Goal: Communication & Community: Participate in discussion

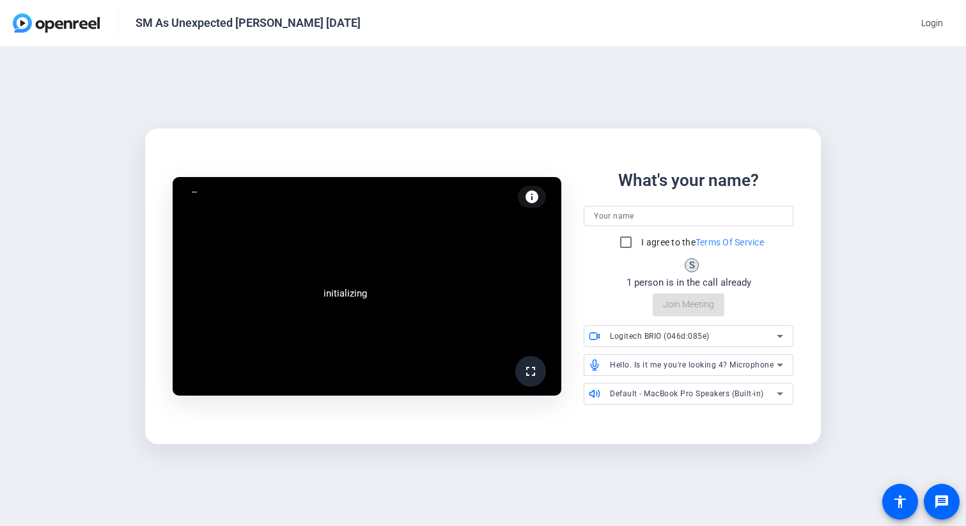
click at [630, 224] on div at bounding box center [688, 216] width 189 height 20
type input "[PERSON_NAME]"
click at [613, 238] on input "I agree to the Terms Of Service" at bounding box center [626, 242] width 26 height 26
checkbox input "true"
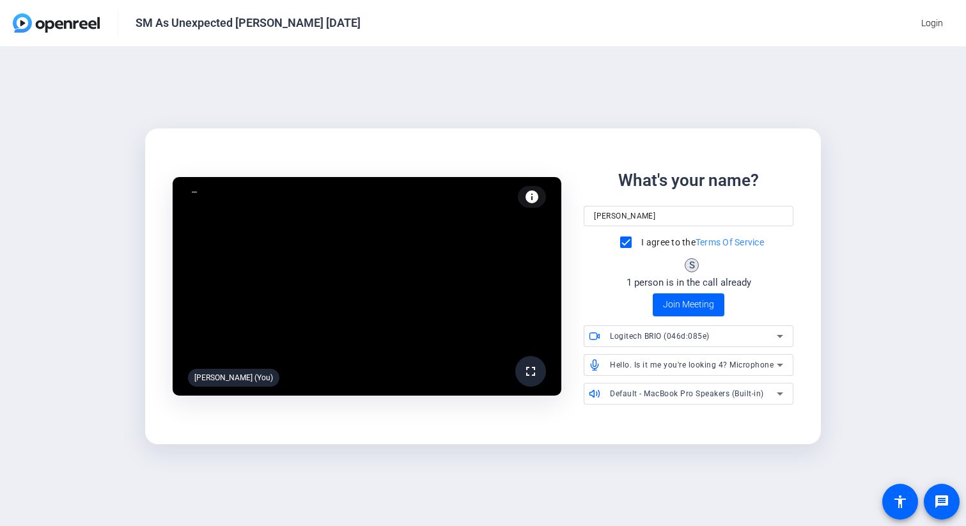
click at [720, 371] on div "Hello. Is it me you're looking 4? Microphone" at bounding box center [693, 365] width 166 height 16
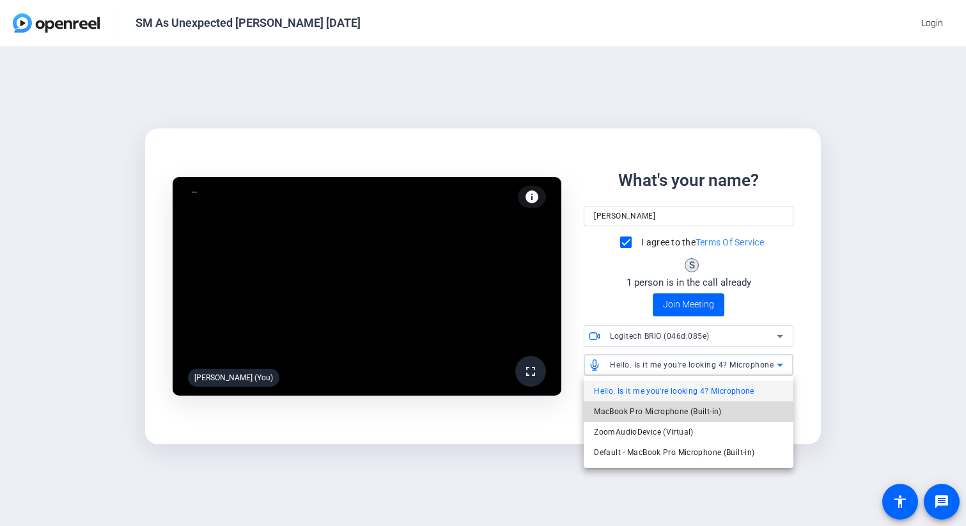
click at [720, 410] on span "MacBook Pro Microphone (Built-in)" at bounding box center [657, 411] width 127 height 15
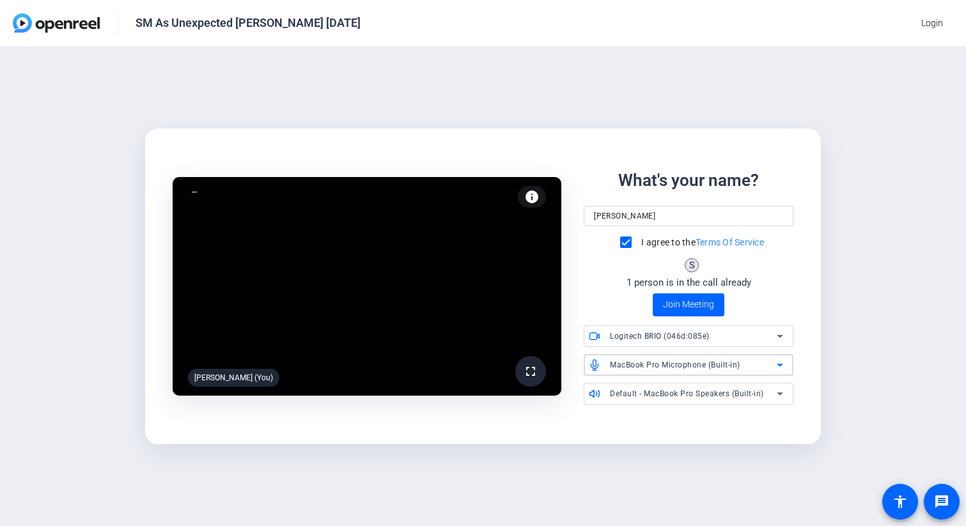
click at [733, 396] on span "Default - MacBook Pro Speakers (Built-in)" at bounding box center [687, 393] width 154 height 9
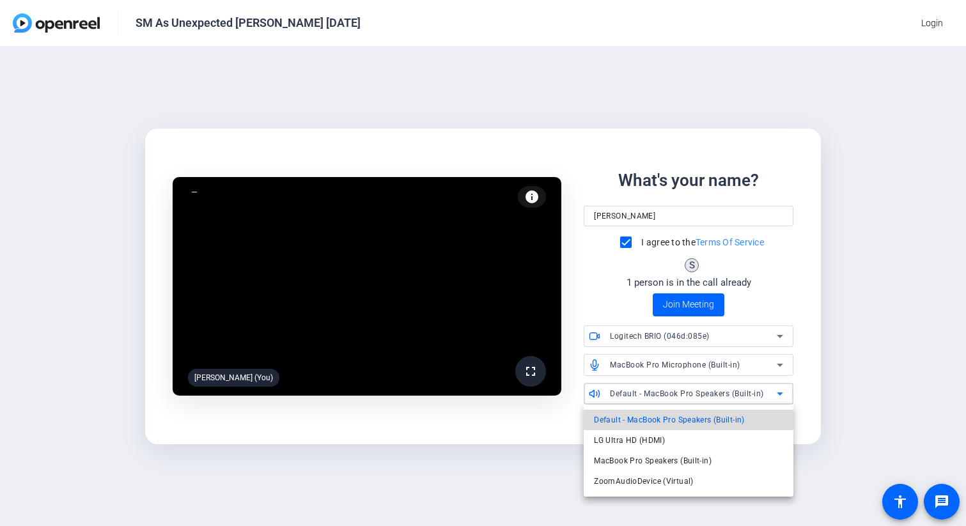
click at [725, 422] on span "Default - MacBook Pro Speakers (Built-in)" at bounding box center [669, 419] width 150 height 15
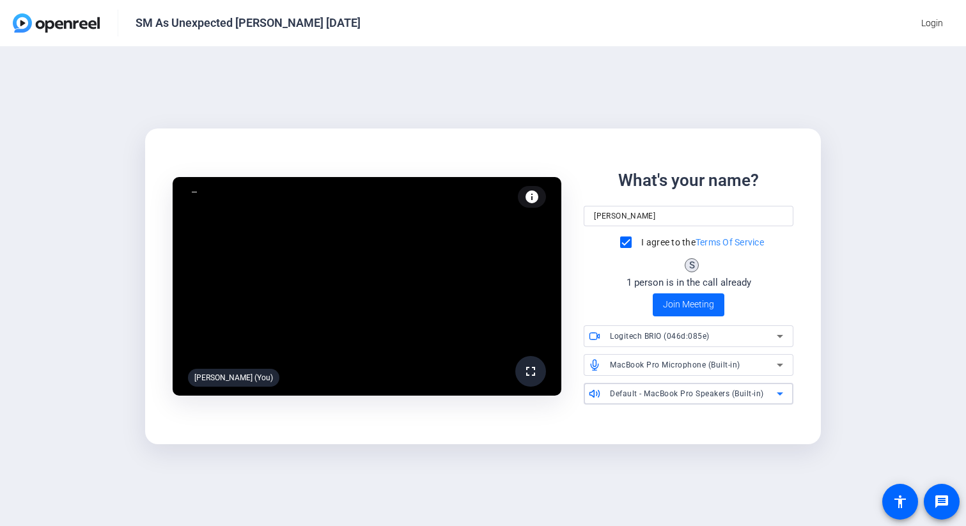
click at [690, 304] on span "Join Meeting" at bounding box center [688, 304] width 51 height 13
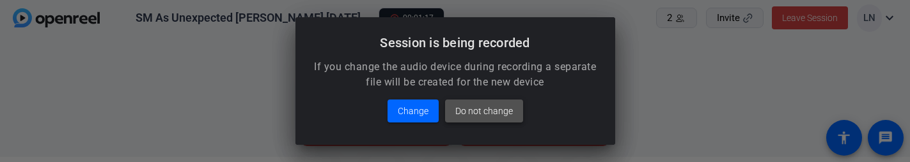
click at [511, 111] on span "Do not change" at bounding box center [484, 111] width 58 height 15
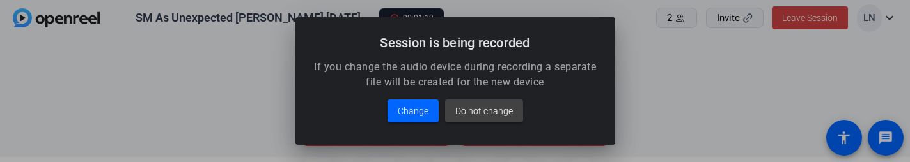
click at [773, 100] on div at bounding box center [455, 81] width 910 height 162
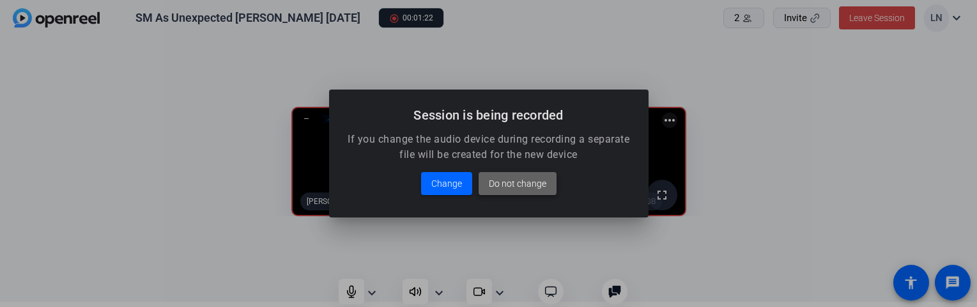
click at [513, 178] on span "Do not change" at bounding box center [518, 183] width 58 height 15
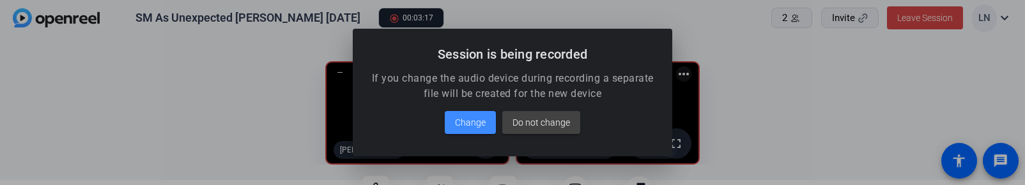
click at [843, 102] on div at bounding box center [512, 92] width 1025 height 185
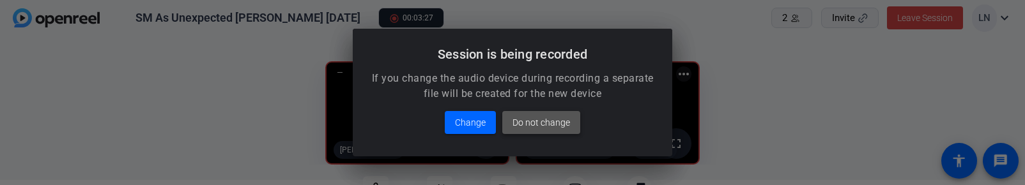
click at [540, 129] on span "Do not change" at bounding box center [542, 122] width 58 height 15
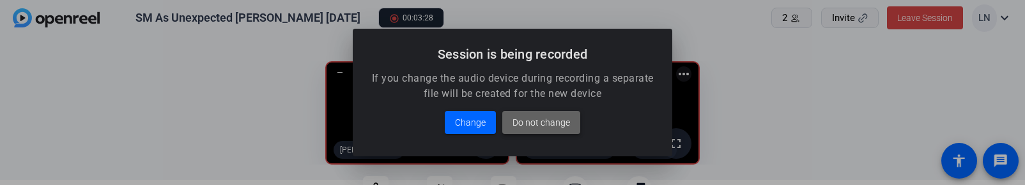
click at [568, 118] on span "Do not change" at bounding box center [542, 122] width 58 height 15
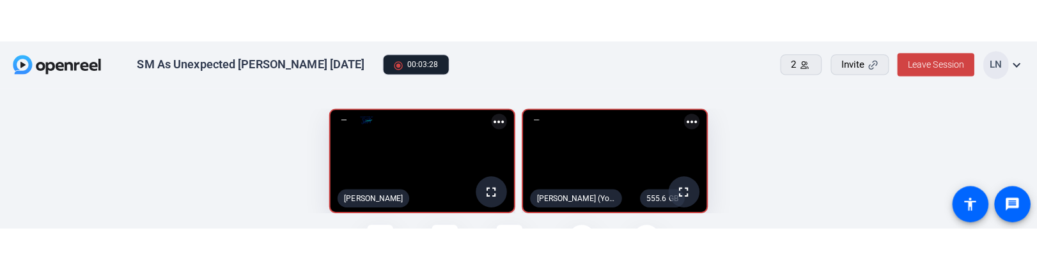
scroll to position [5, 0]
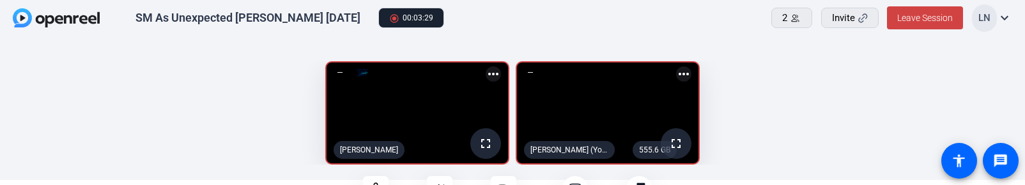
click at [872, 87] on openreel-capture-lite-video-stream "555.6 GB fullscreen [PERSON_NAME] (You) more_horiz" at bounding box center [761, 113] width 490 height 104
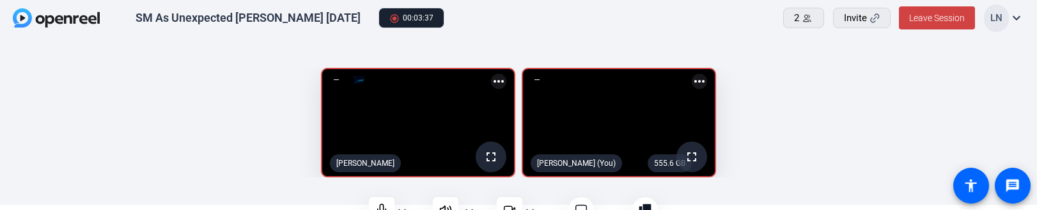
click at [707, 78] on mat-icon "more_horiz" at bounding box center [699, 81] width 15 height 15
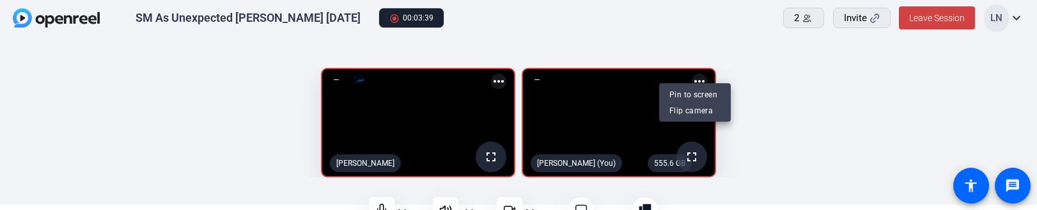
click at [800, 85] on div at bounding box center [518, 105] width 1037 height 210
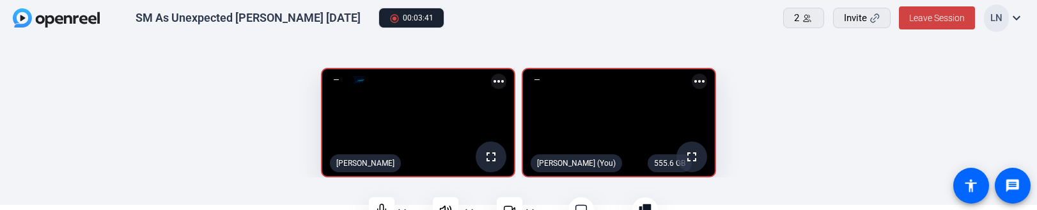
click at [965, 16] on mat-icon "expand_more" at bounding box center [1016, 17] width 15 height 15
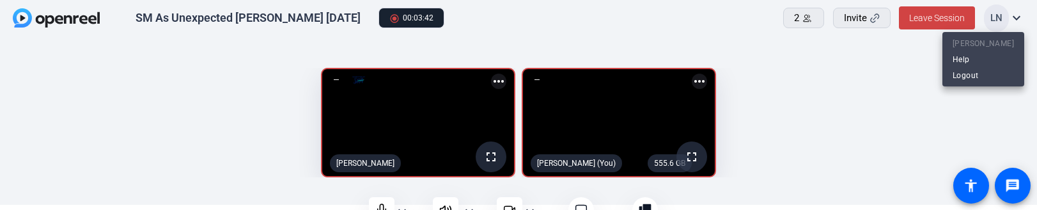
click at [842, 116] on div at bounding box center [518, 105] width 1037 height 210
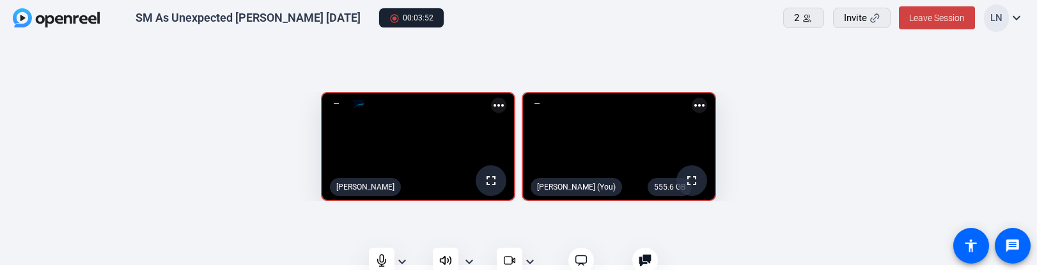
click at [401, 261] on mat-icon "expand_more" at bounding box center [401, 261] width 15 height 15
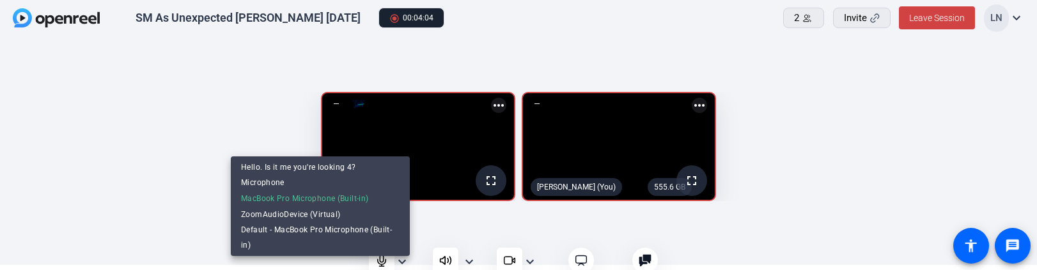
click at [118, 192] on div at bounding box center [518, 135] width 1037 height 270
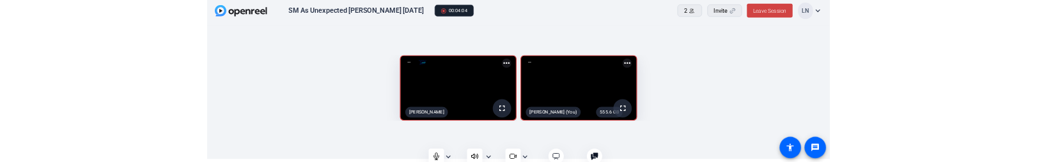
scroll to position [4, 0]
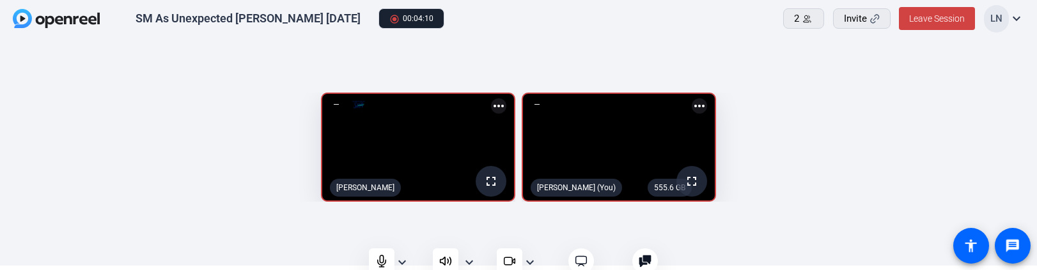
drag, startPoint x: 86, startPoint y: 223, endPoint x: 37, endPoint y: 263, distance: 63.2
click at [82, 202] on openreel-capture-lite-video-stream "fullscreen [PERSON_NAME] more_horiz" at bounding box center [267, 147] width 496 height 109
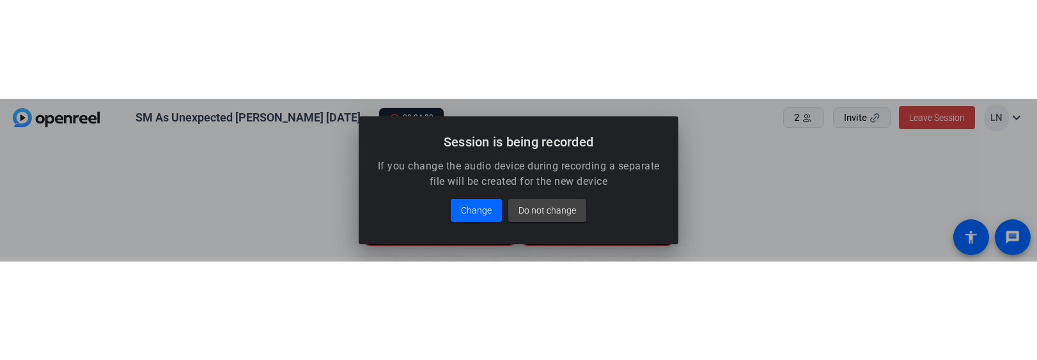
scroll to position [0, 0]
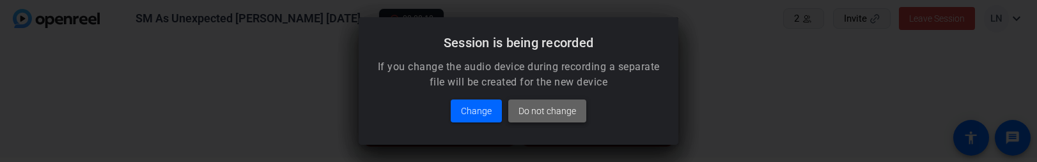
click at [561, 116] on span "Do not change" at bounding box center [547, 111] width 58 height 15
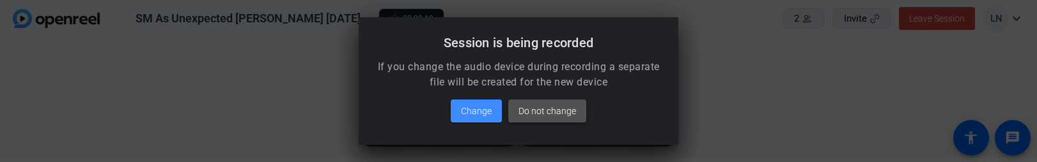
click at [561, 116] on span "Do not change" at bounding box center [547, 111] width 58 height 15
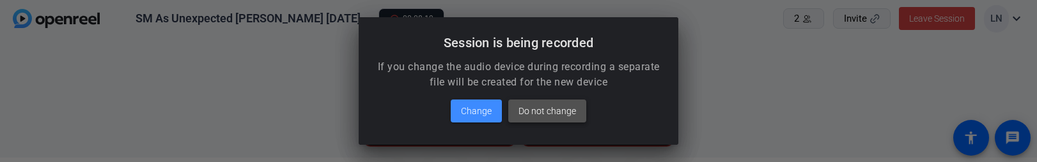
click at [561, 116] on span "Do not change" at bounding box center [547, 111] width 58 height 15
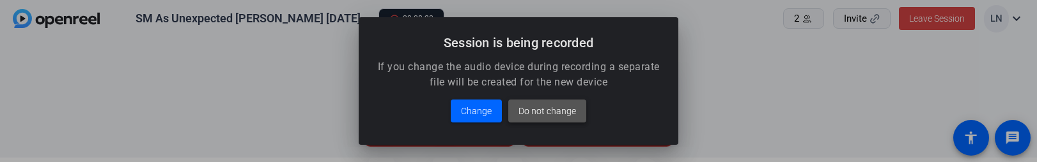
click at [561, 116] on span "Do not change" at bounding box center [547, 111] width 58 height 15
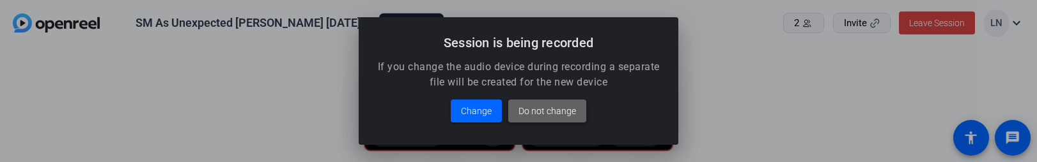
click at [544, 111] on span "Do not change" at bounding box center [547, 111] width 58 height 15
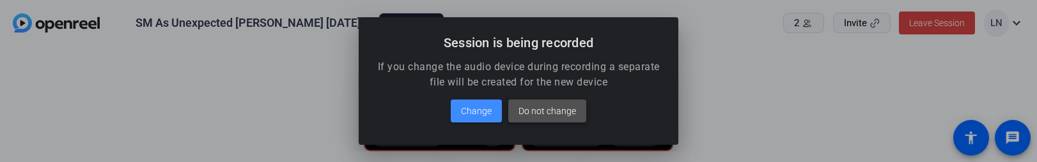
click at [571, 111] on span "Do not change" at bounding box center [547, 111] width 58 height 15
click at [573, 102] on span at bounding box center [547, 111] width 78 height 31
click at [564, 116] on span "Do not change" at bounding box center [547, 111] width 58 height 15
click at [584, 109] on span at bounding box center [547, 111] width 78 height 31
click at [566, 112] on span "Do not change" at bounding box center [547, 111] width 58 height 15
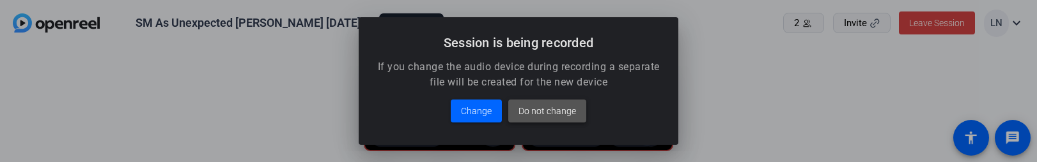
click at [566, 112] on span "Do not change" at bounding box center [547, 111] width 58 height 15
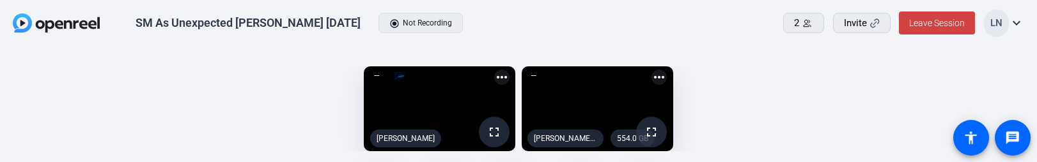
click at [775, 105] on openreel-capture-lite-video-stream "554.0 GB fullscreen [PERSON_NAME] (You) more_horiz" at bounding box center [770, 108] width 496 height 85
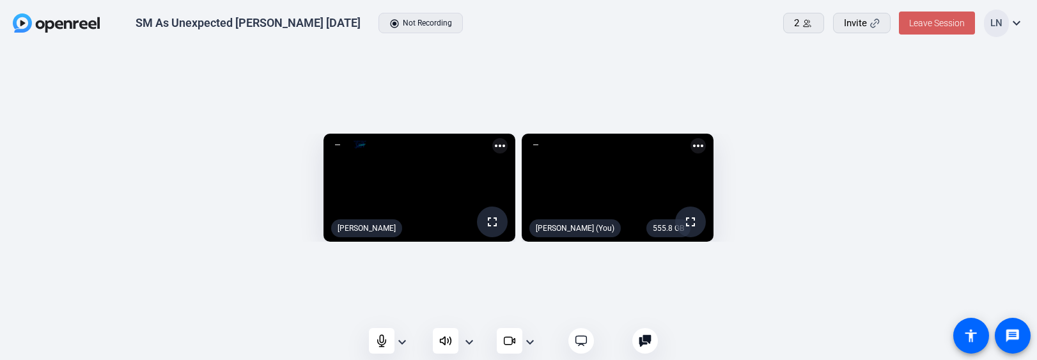
click at [923, 27] on span "Leave Session" at bounding box center [937, 23] width 56 height 10
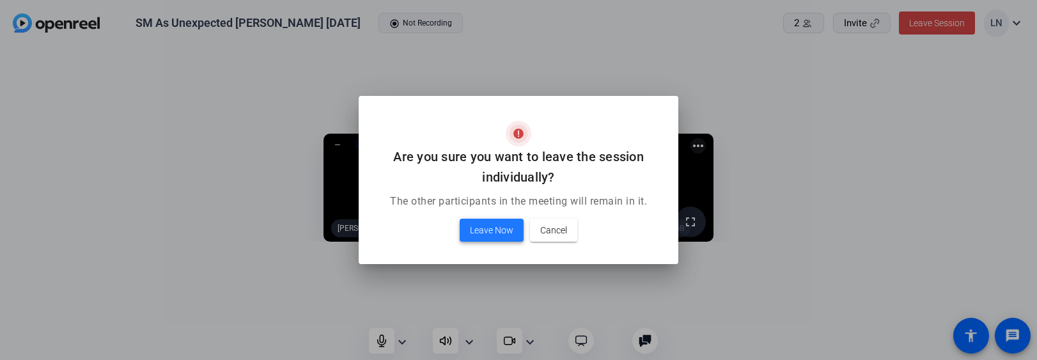
click at [488, 239] on span at bounding box center [492, 230] width 64 height 31
